Goal: Find specific page/section: Find specific page/section

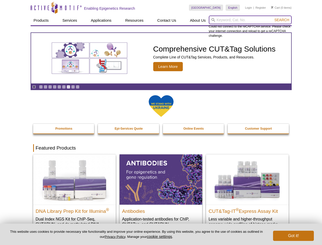
click at [250, 20] on input "search" at bounding box center [250, 20] width 83 height 9
click at [282, 20] on span "Search" at bounding box center [281, 20] width 15 height 4
click at [34, 87] on icon "Pause" at bounding box center [33, 86] width 3 height 3
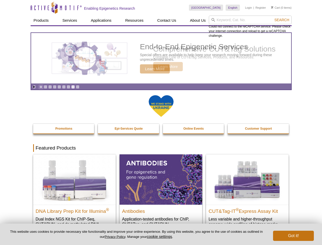
click at [41, 87] on link "Go to slide 1" at bounding box center [41, 87] width 4 height 4
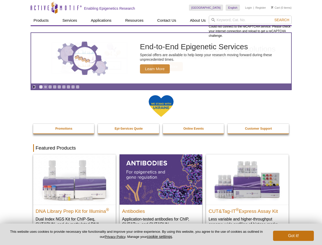
click at [45, 87] on link "Go to slide 2" at bounding box center [46, 87] width 4 height 4
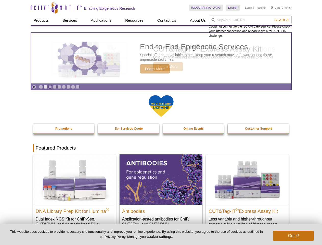
click at [50, 87] on link "Go to slide 3" at bounding box center [50, 87] width 4 height 4
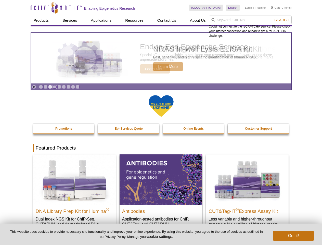
click at [55, 87] on link "Go to slide 4" at bounding box center [55, 87] width 4 height 4
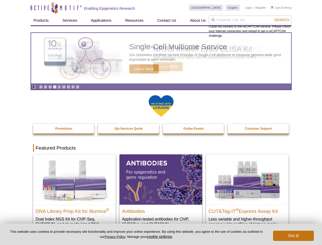
click at [59, 87] on link "Go to slide 5" at bounding box center [59, 87] width 4 height 4
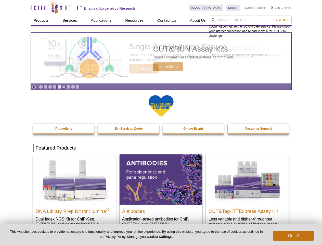
click at [64, 87] on link "Go to slide 6" at bounding box center [64, 87] width 4 height 4
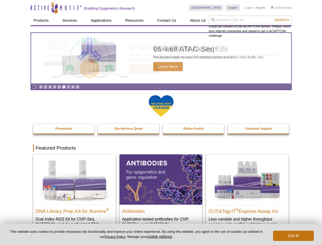
click at [68, 87] on link "Go to slide 7" at bounding box center [69, 87] width 4 height 4
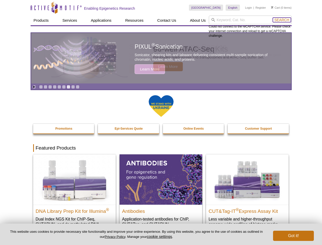
click at [282, 20] on span "Search" at bounding box center [281, 20] width 15 height 4
